Goal: Task Accomplishment & Management: Manage account settings

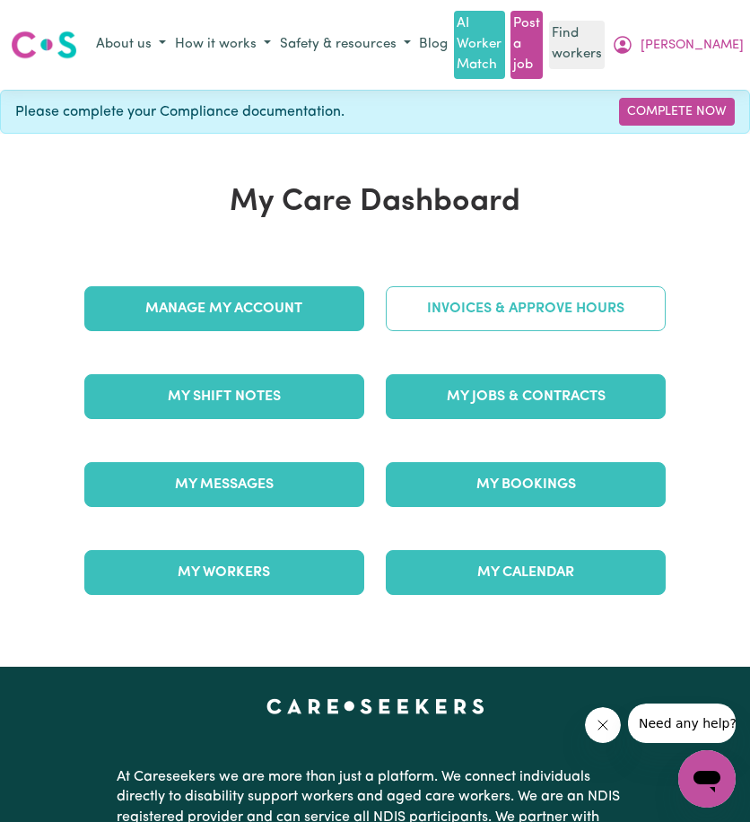
click at [474, 302] on link "Invoices & Approve Hours" at bounding box center [526, 308] width 280 height 45
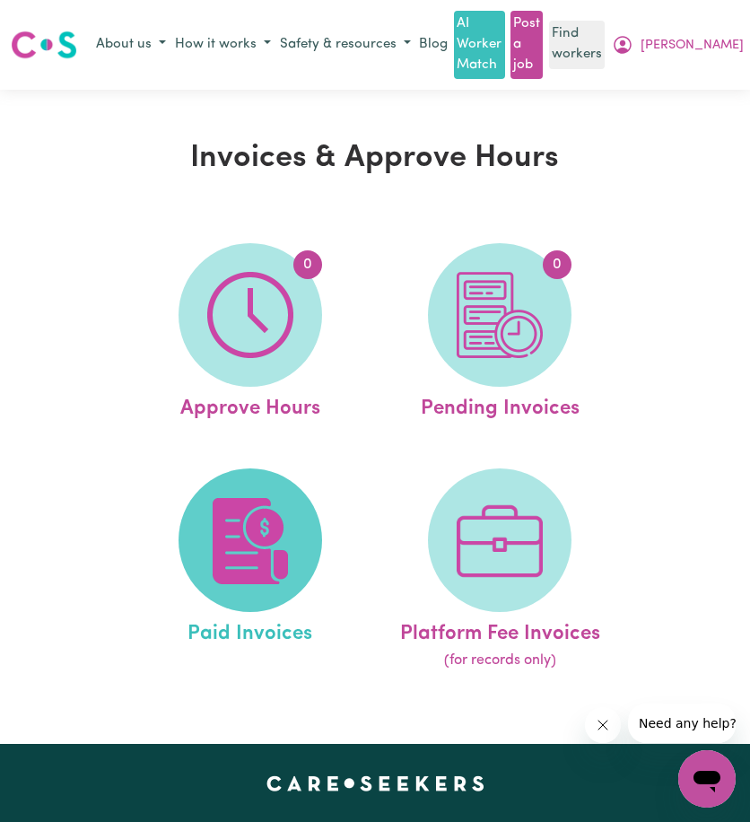
click at [244, 487] on span at bounding box center [251, 541] width 144 height 144
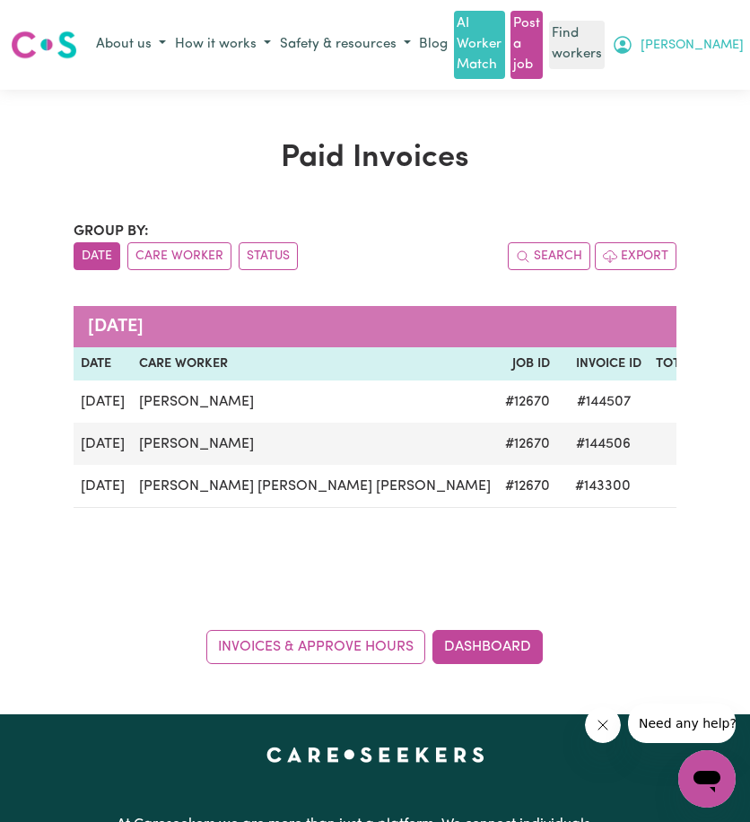
click at [634, 42] on icon "My Account" at bounding box center [623, 45] width 22 height 22
click at [685, 69] on link "My Dashboard" at bounding box center [677, 80] width 142 height 34
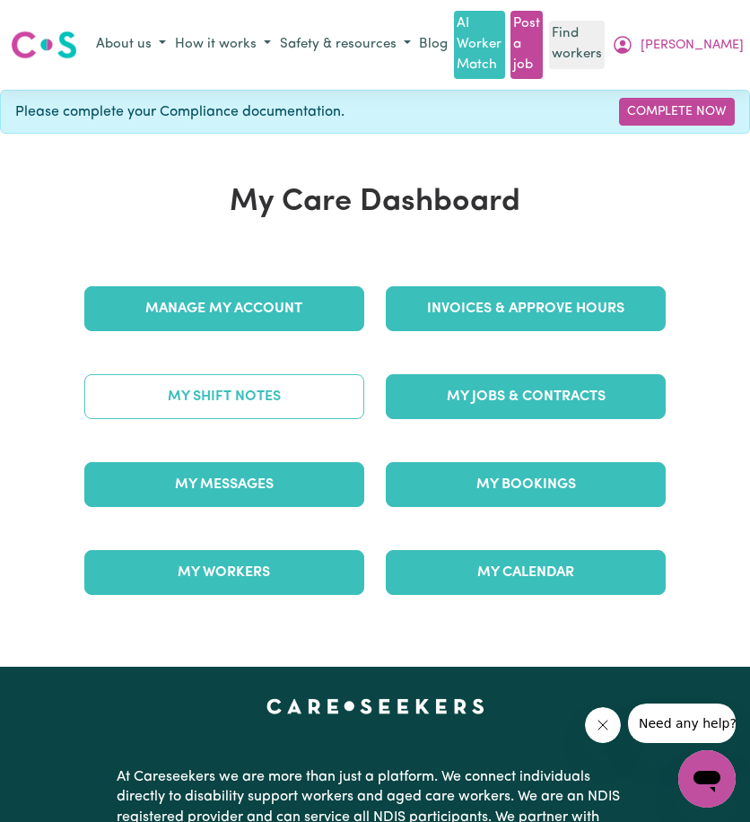
click at [294, 380] on link "My Shift Notes" at bounding box center [224, 396] width 280 height 45
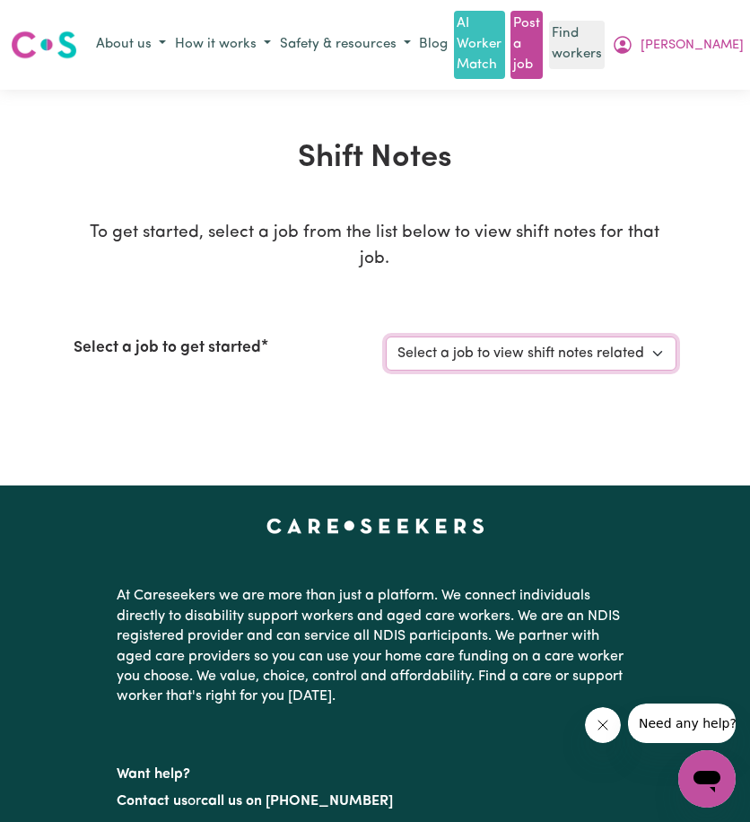
click at [442, 343] on select "Select a job to view shift notes related to it..." at bounding box center [531, 354] width 291 height 34
click at [452, 337] on select "Select a job to view shift notes related to it..." at bounding box center [531, 354] width 291 height 34
click at [453, 337] on select "Select a job to view shift notes related to it..." at bounding box center [531, 354] width 291 height 34
click at [581, 215] on div "Shift Notes To get started, select a job from the list below to view shift note…" at bounding box center [376, 287] width 626 height 295
click at [724, 49] on button "Travis" at bounding box center [678, 45] width 141 height 31
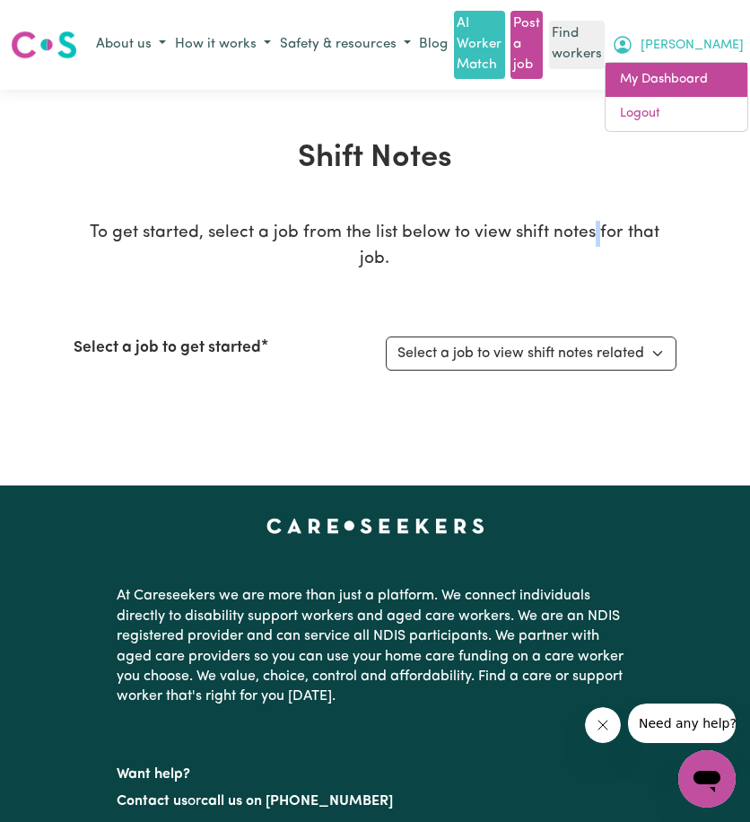
click at [699, 75] on link "My Dashboard" at bounding box center [677, 80] width 142 height 34
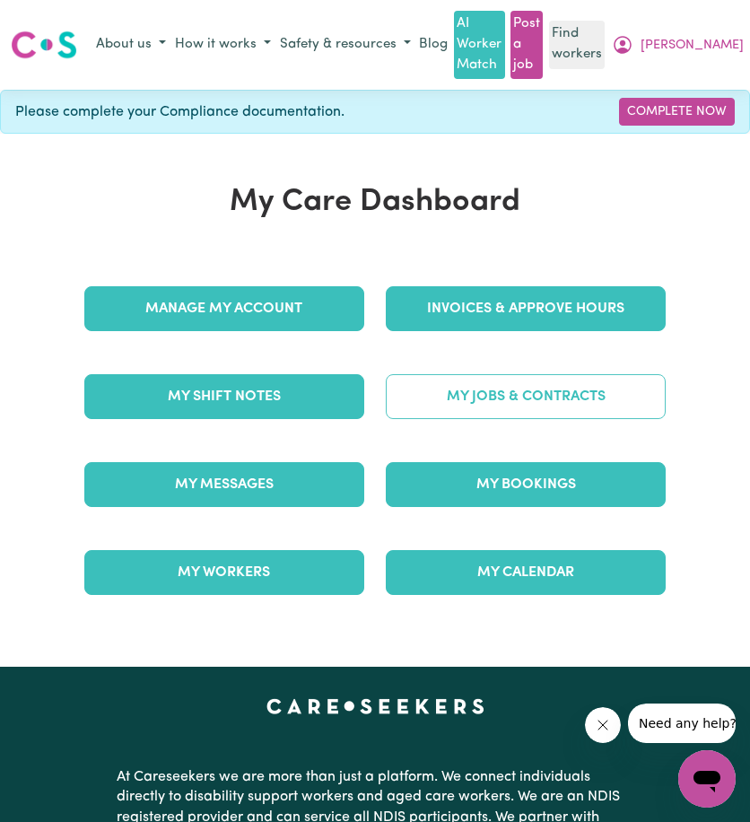
click at [483, 400] on link "My Jobs & Contracts" at bounding box center [526, 396] width 280 height 45
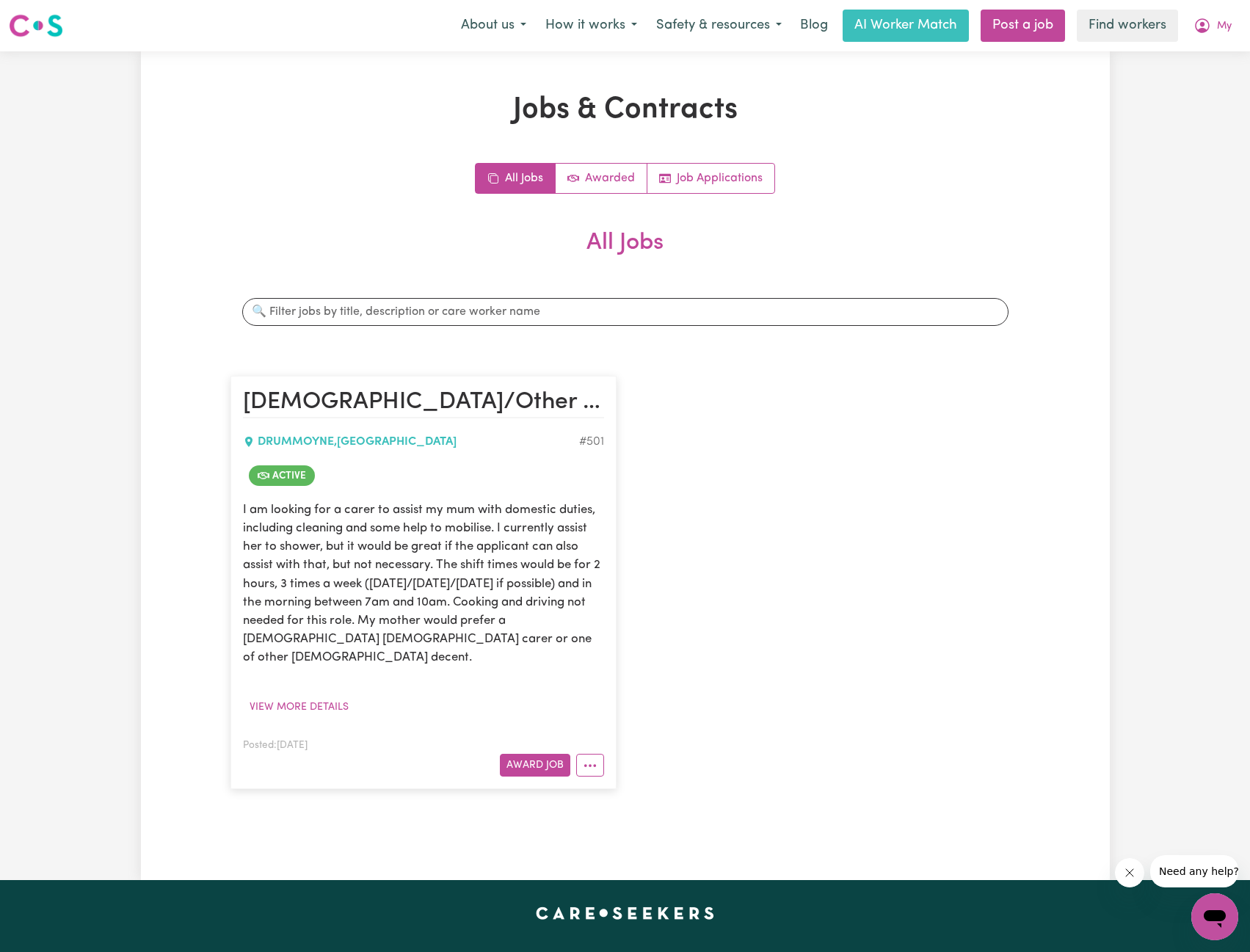
click at [390, 80] on div "Jobs & Contracts All Jobs Awarded Job Applications All Jobs Search jobs [DEMOGR…" at bounding box center [625, 465] width 969 height 829
click at [992, 361] on div "[DEMOGRAPHIC_DATA]/Other [DEMOGRAPHIC_DATA] decent [DEMOGRAPHIC_DATA] carers re…" at bounding box center [625, 582] width 807 height 442
click at [535, 626] on p "I am looking for a carer to assist my mum with domestic duties, including clean…" at bounding box center [424, 584] width 362 height 167
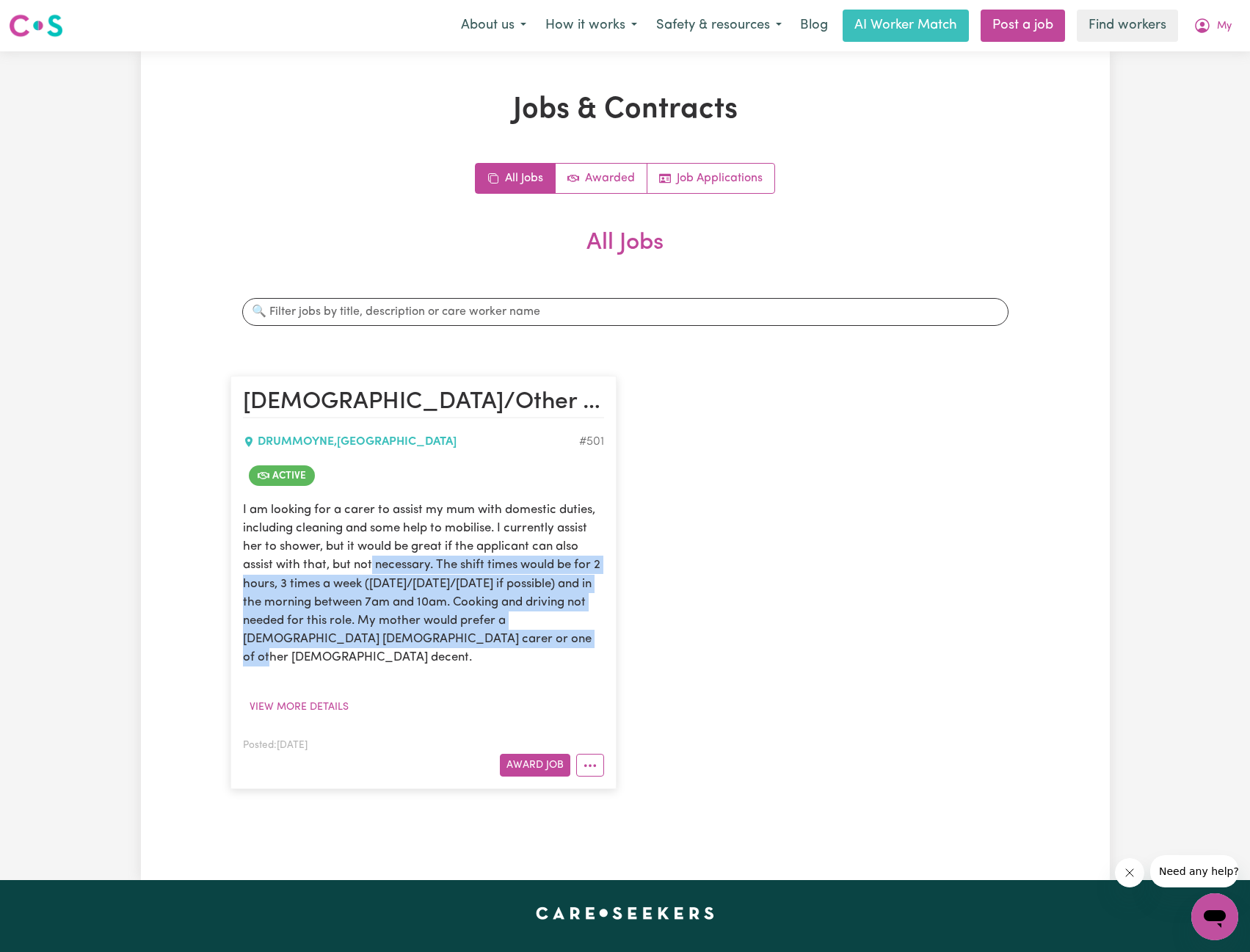
drag, startPoint x: 548, startPoint y: 639, endPoint x: 371, endPoint y: 571, distance: 189.6
click at [371, 571] on p "I am looking for a carer to assist my mum with domestic duties, including clean…" at bounding box center [424, 584] width 362 height 167
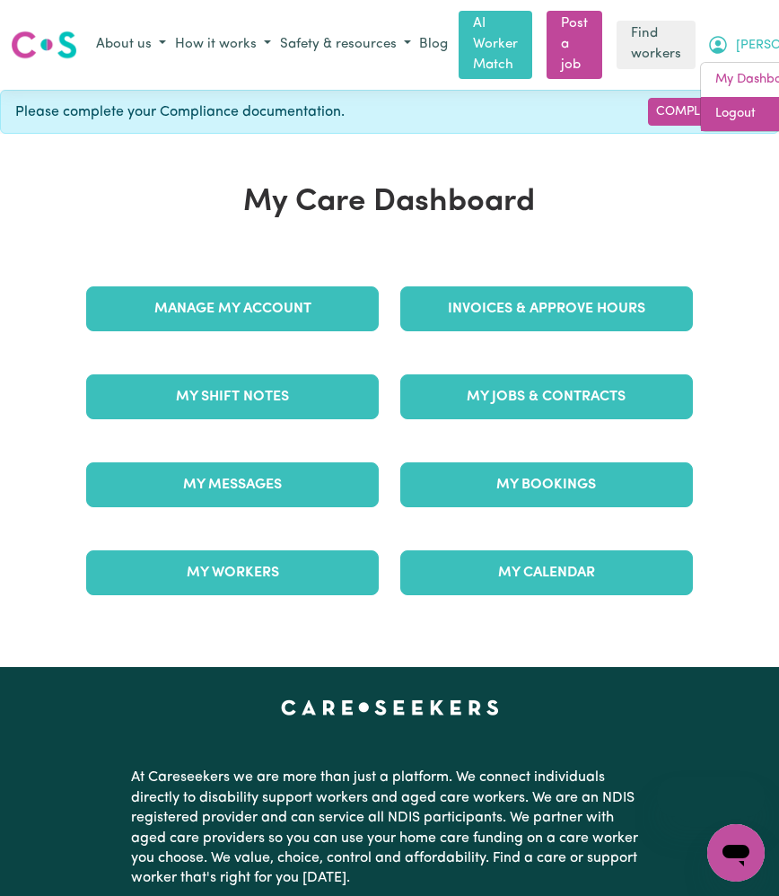
click at [701, 127] on link "Logout" at bounding box center [772, 114] width 142 height 34
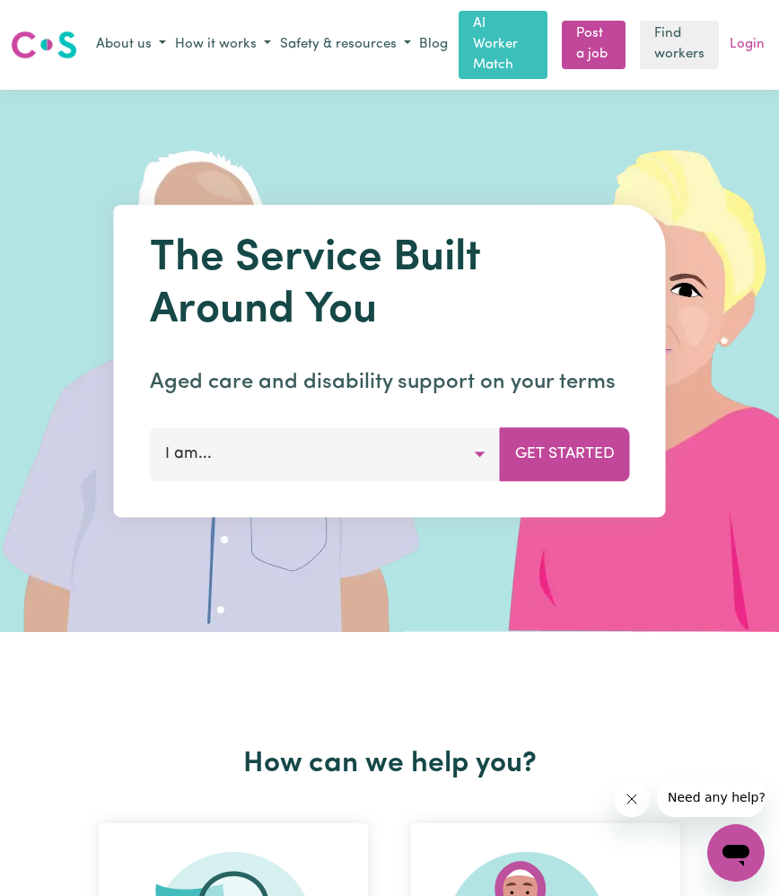
click at [742, 35] on link "Login" at bounding box center [747, 45] width 42 height 28
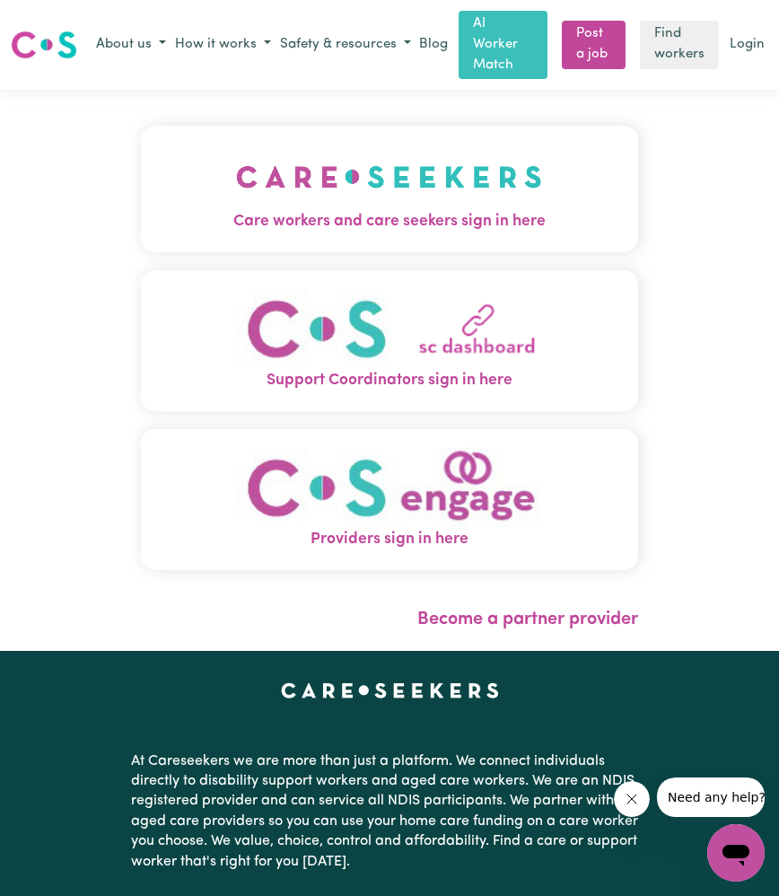
click at [254, 184] on img "Care workers and care seekers sign in here" at bounding box center [389, 177] width 306 height 66
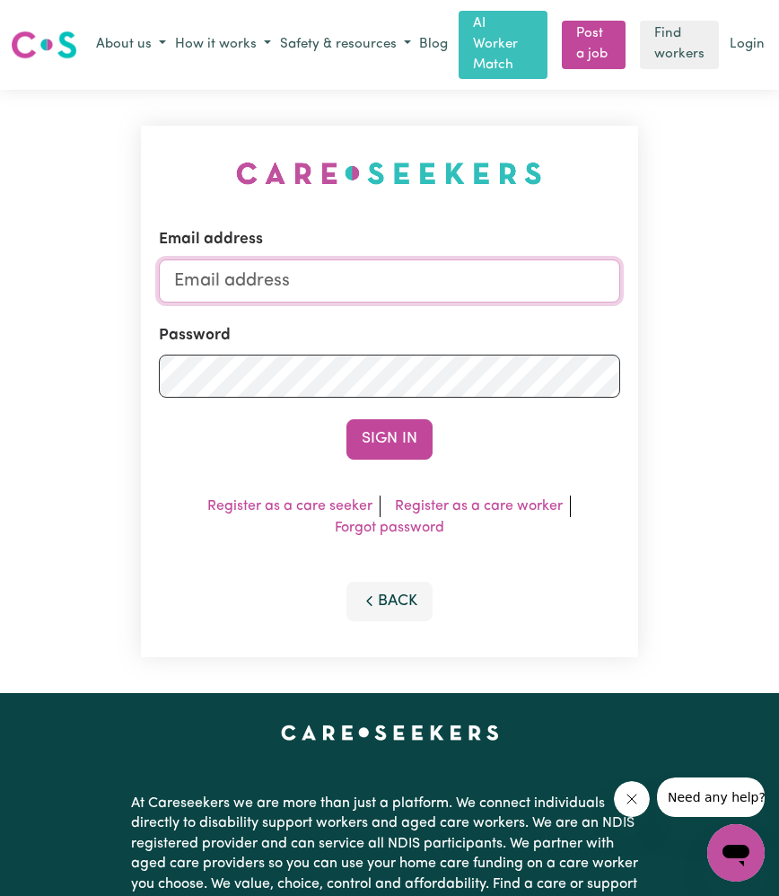
click at [382, 259] on input "Email address" at bounding box center [390, 280] width 462 height 43
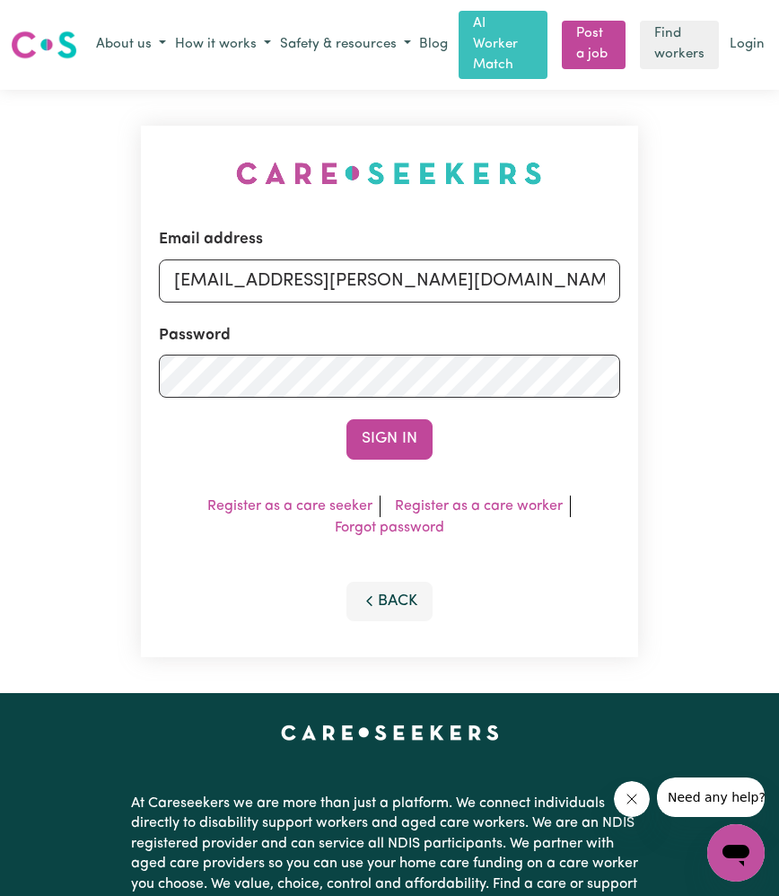
drag, startPoint x: 267, startPoint y: 261, endPoint x: 613, endPoint y: 295, distance: 347.2
click at [632, 289] on div "Email address superuser~ethan@careseekers.com.au Password Sign In Register as a…" at bounding box center [390, 391] width 498 height 531
type input "superuser~aleah.care@gmail.com"
click at [380, 425] on button "Sign In" at bounding box center [389, 438] width 86 height 39
